Goal: Information Seeking & Learning: Learn about a topic

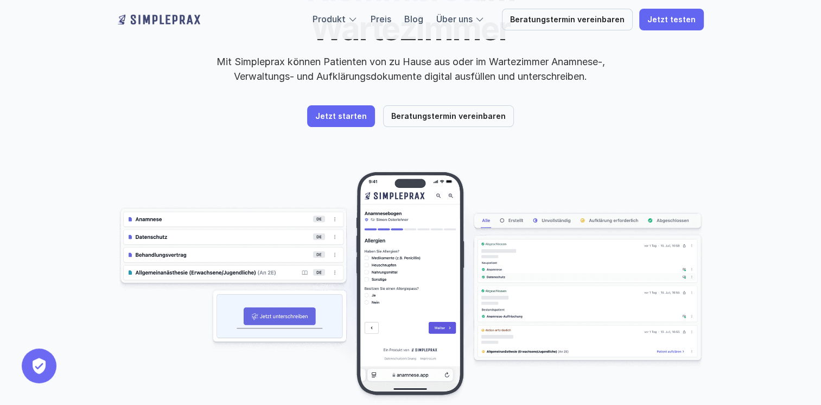
click at [270, 277] on img at bounding box center [411, 286] width 586 height 233
click at [264, 276] on img at bounding box center [411, 286] width 586 height 233
click at [266, 276] on img at bounding box center [411, 286] width 586 height 233
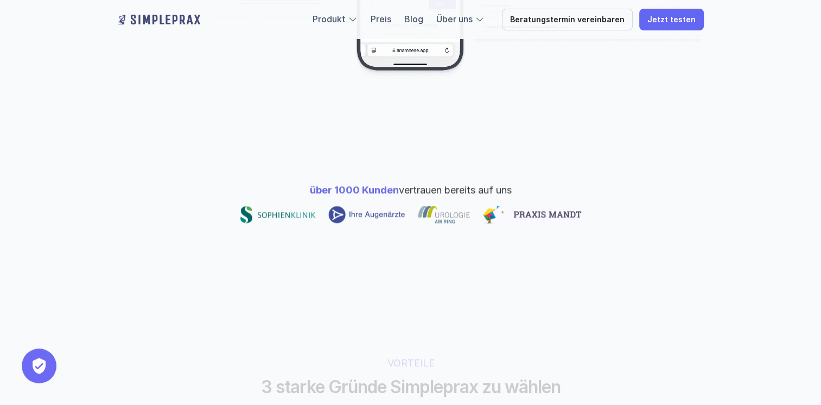
scroll to position [488, 0]
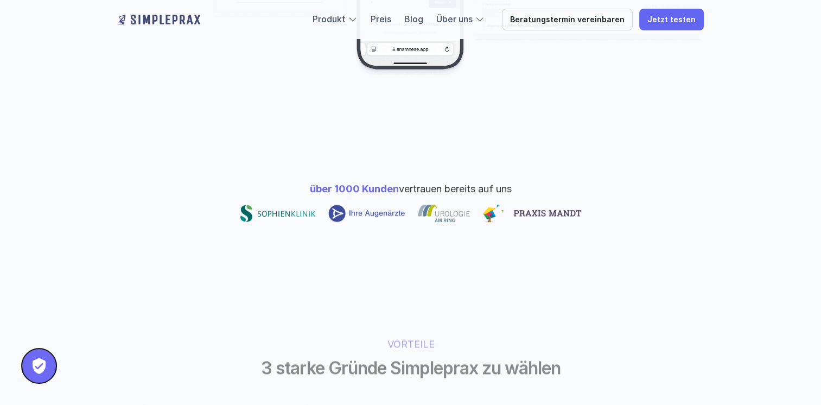
click at [37, 366] on button "Privatsphäre-Einstellungen" at bounding box center [39, 365] width 35 height 35
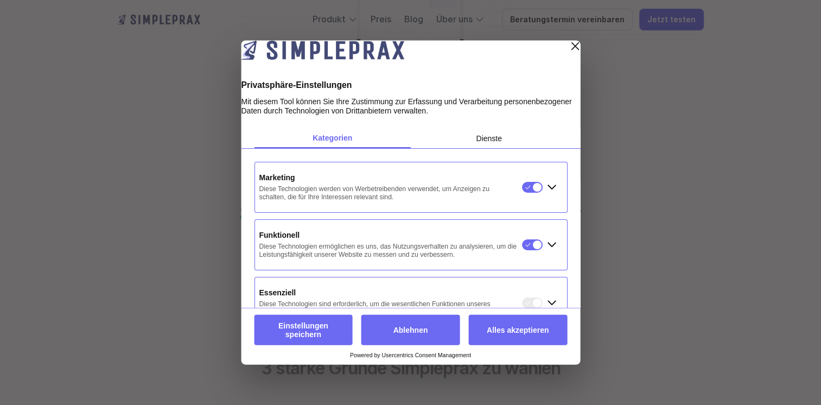
click at [526, 329] on button "Alles akzeptieren" at bounding box center [517, 329] width 99 height 30
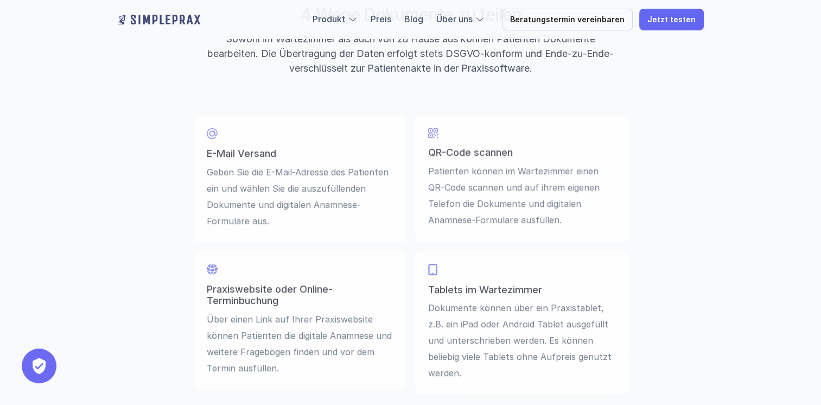
scroll to position [2549, 0]
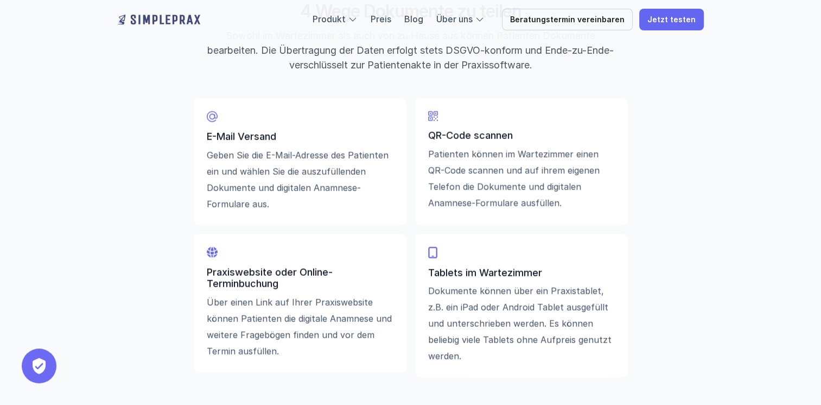
click at [210, 142] on p "E-Mail Versand" at bounding box center [300, 137] width 187 height 12
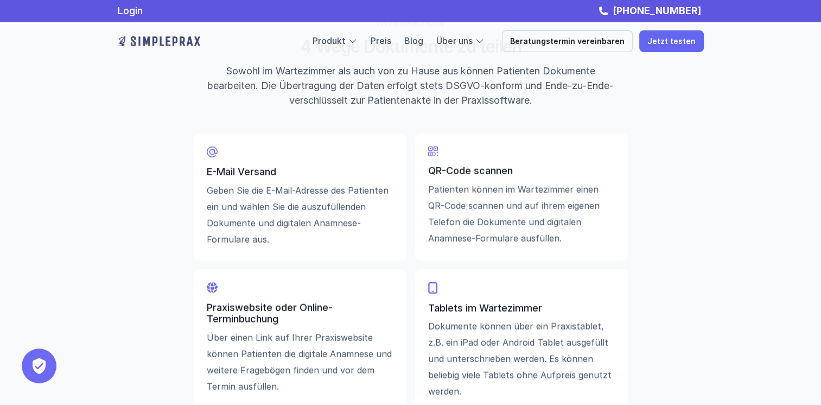
scroll to position [2495, 0]
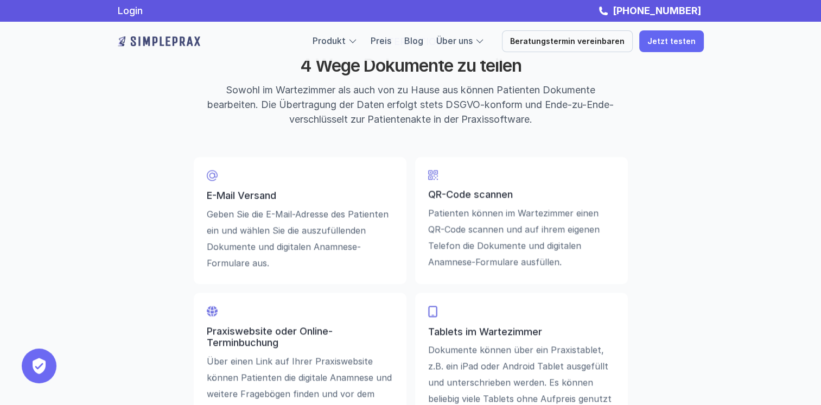
click at [210, 181] on icon at bounding box center [212, 175] width 11 height 11
drag, startPoint x: 210, startPoint y: 181, endPoint x: 337, endPoint y: 146, distance: 130.9
click at [337, 146] on div "INTERAKTION 4 Wege Dokumente zu teilen Sowohl im Wartezimmer als auch von zu Ha…" at bounding box center [410, 230] width 651 height 457
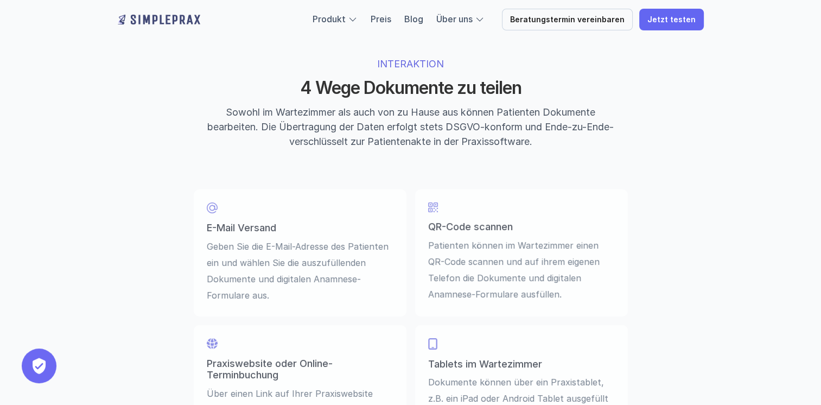
scroll to position [2499, 0]
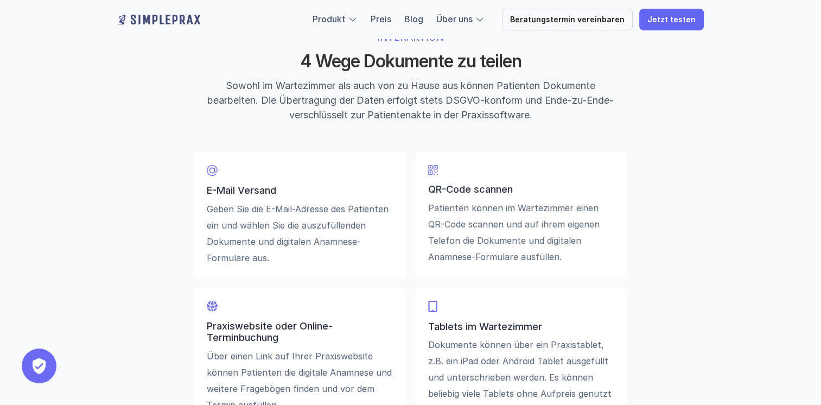
click at [248, 192] on p "E-Mail Versand" at bounding box center [300, 191] width 187 height 12
